Goal: Task Accomplishment & Management: Complete application form

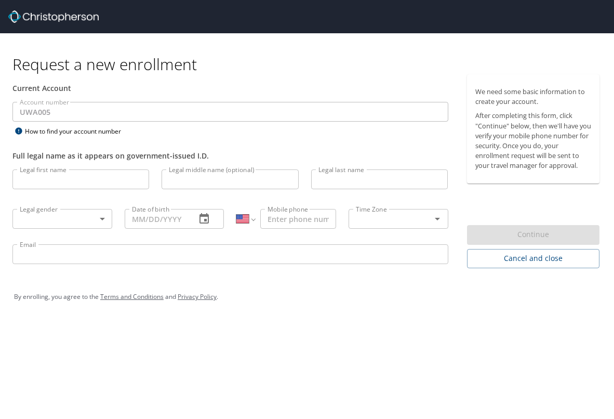
select select "US"
click at [64, 12] on img at bounding box center [53, 16] width 90 height 12
click at [65, 20] on img at bounding box center [53, 16] width 90 height 12
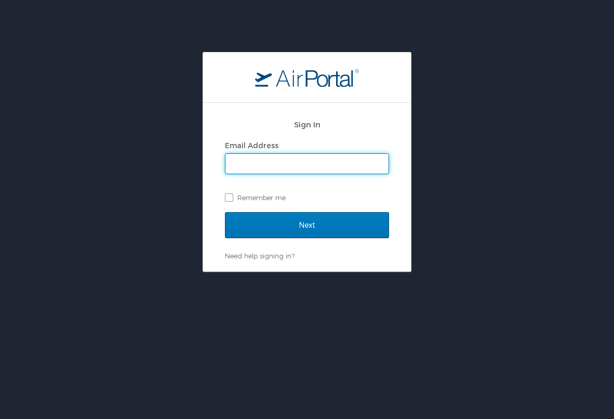
click at [300, 164] on input "Email Address" at bounding box center [306, 164] width 163 height 20
type input "jaysingh@uw.edu"
click at [307, 224] on input "Next" at bounding box center [307, 225] width 164 height 26
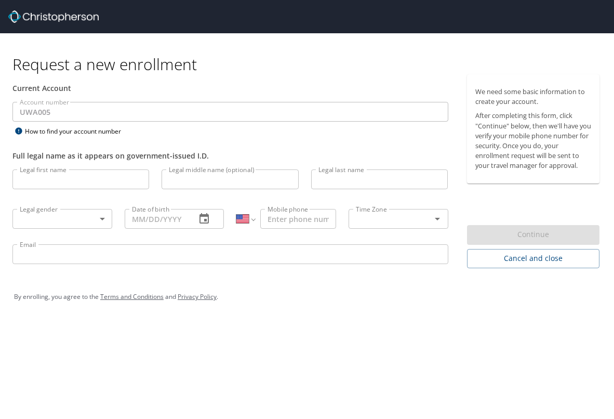
select select "US"
type input "[PERSON_NAME]"
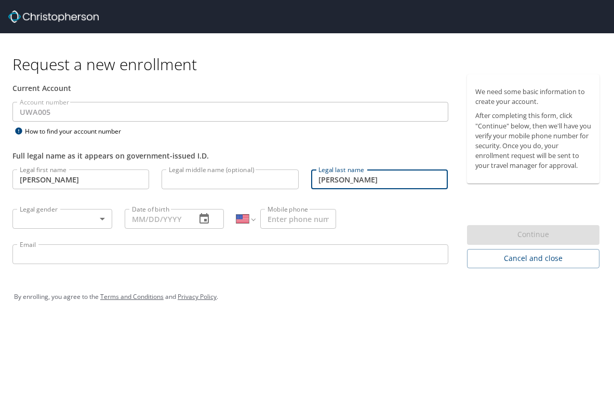
type input "[PERSON_NAME]"
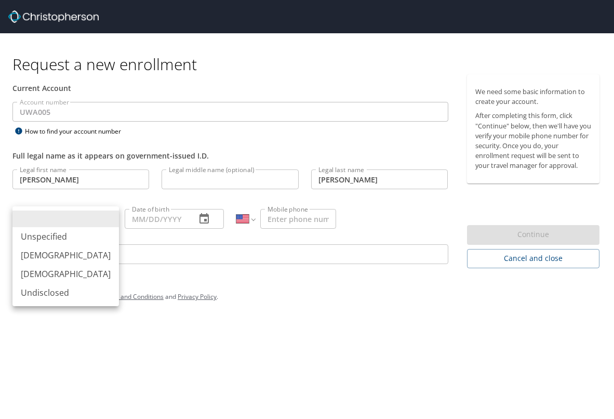
click at [68, 217] on body "Request a new enrollment Current Account Account number UWA005 Account number H…" at bounding box center [307, 209] width 614 height 419
click at [70, 252] on li "[DEMOGRAPHIC_DATA]" at bounding box center [65, 255] width 106 height 19
type input "[DEMOGRAPHIC_DATA]"
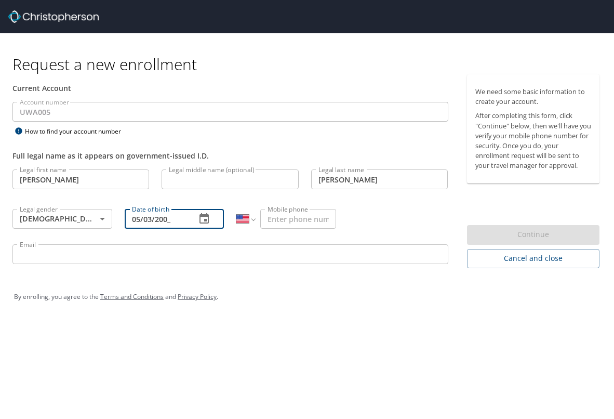
type input "[DATE]"
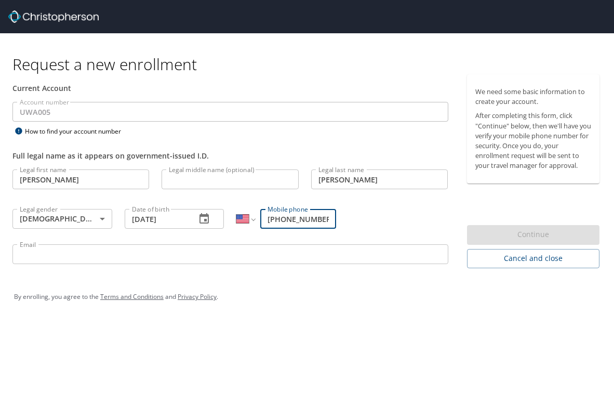
type input "[PHONE_NUMBER]"
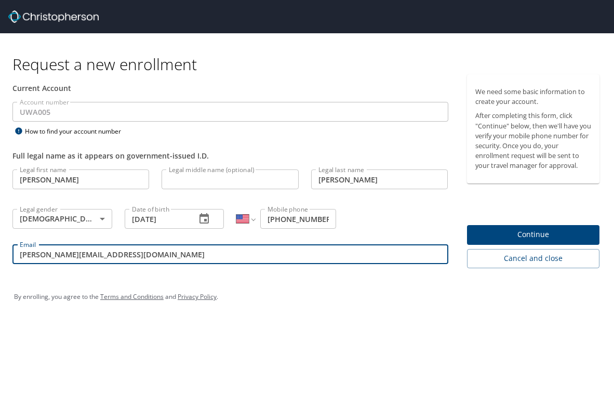
type input "[PERSON_NAME][EMAIL_ADDRESS][DOMAIN_NAME]"
click at [537, 234] on span "Continue" at bounding box center [533, 234] width 116 height 13
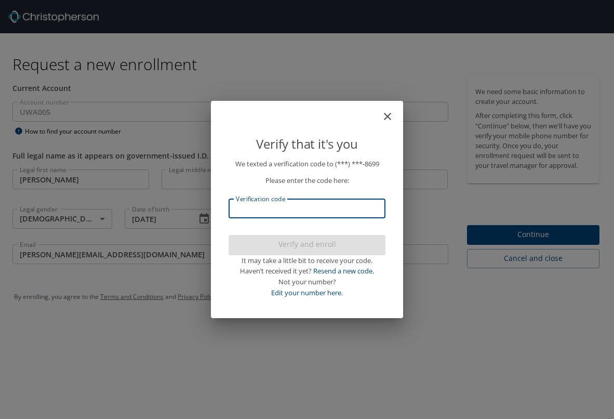
click at [301, 207] on input "Verification code" at bounding box center [306, 208] width 157 height 20
type input "878917"
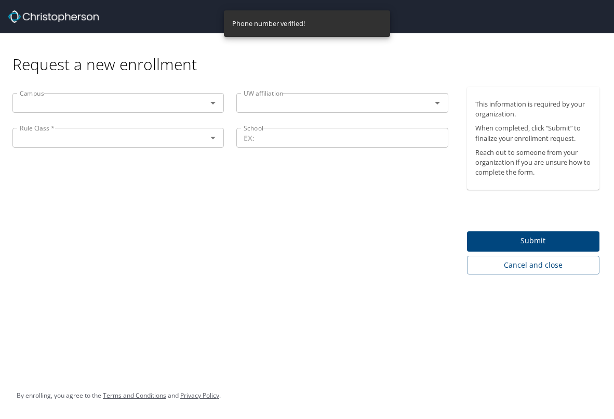
click at [130, 111] on div "Campus" at bounding box center [117, 103] width 211 height 20
click at [215, 105] on icon "Open" at bounding box center [213, 103] width 12 height 12
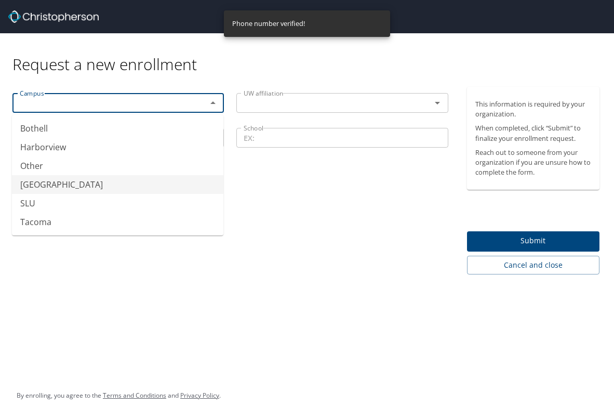
click at [63, 187] on li "[GEOGRAPHIC_DATA]" at bounding box center [117, 184] width 211 height 19
type input "[GEOGRAPHIC_DATA]"
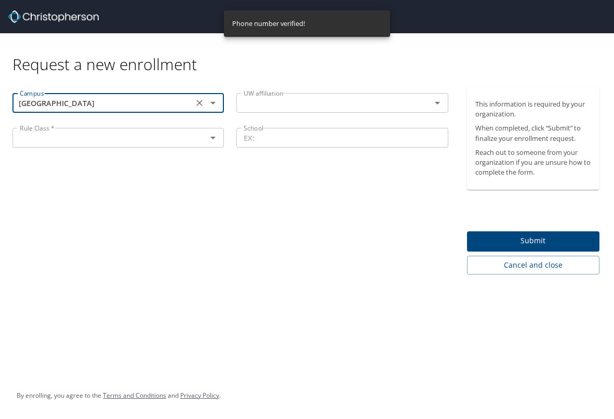
click at [307, 101] on input "text" at bounding box center [326, 103] width 174 height 14
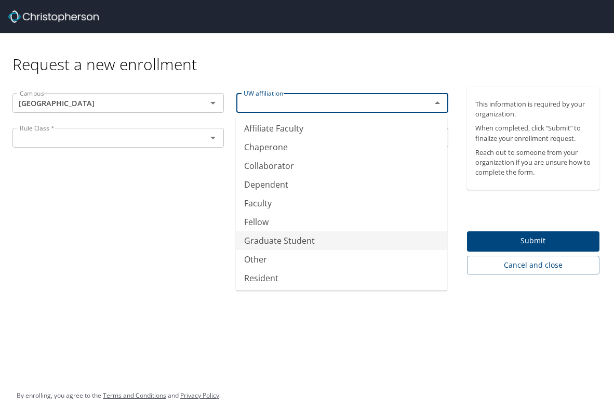
click at [281, 239] on li "Graduate Student" at bounding box center [341, 240] width 211 height 19
type input "Graduate Student"
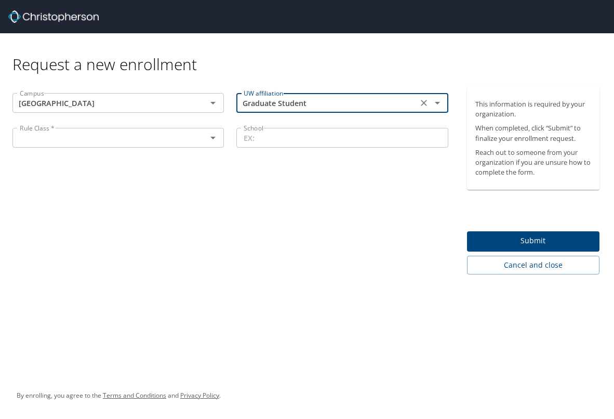
click at [213, 134] on icon "Open" at bounding box center [213, 137] width 12 height 12
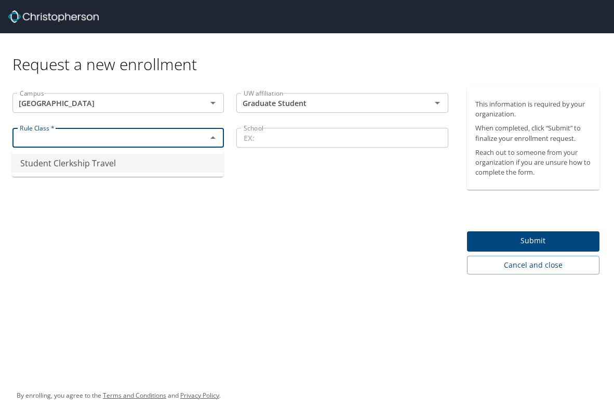
click at [191, 161] on li "Student Clerkship Travel" at bounding box center [117, 163] width 211 height 19
type input "Student Clerkship Travel"
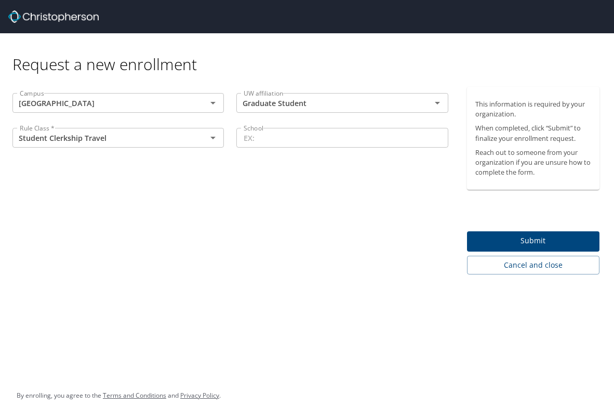
click at [327, 125] on div "School School" at bounding box center [342, 139] width 224 height 35
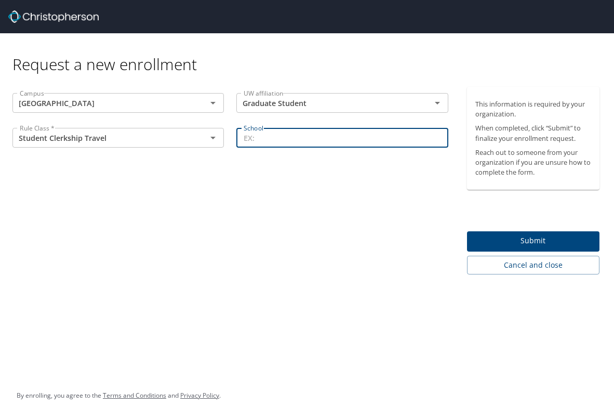
click at [326, 139] on input "School" at bounding box center [341, 138] width 211 height 20
click at [536, 246] on span "Submit" at bounding box center [533, 240] width 116 height 13
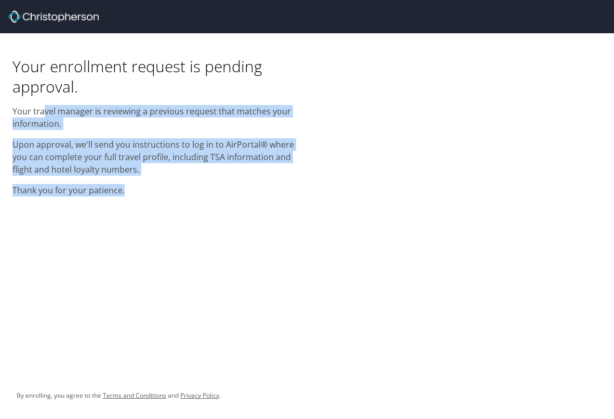
drag, startPoint x: 43, startPoint y: 111, endPoint x: 146, endPoint y: 195, distance: 133.3
click at [146, 195] on div "Your enrollment request is pending approval. Your travel manager is reviewing a…" at bounding box center [153, 117] width 294 height 169
click at [146, 195] on p "Thank you for your patience." at bounding box center [153, 190] width 282 height 12
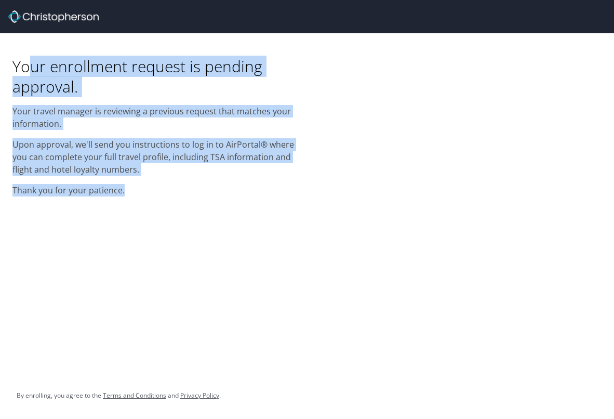
drag, startPoint x: 146, startPoint y: 195, endPoint x: 30, endPoint y: 64, distance: 175.4
click at [30, 64] on div "Your enrollment request is pending approval. Your travel manager is reviewing a…" at bounding box center [153, 117] width 294 height 169
click at [30, 64] on h1 "Your enrollment request is pending approval." at bounding box center [153, 76] width 282 height 41
